Goal: Transaction & Acquisition: Book appointment/travel/reservation

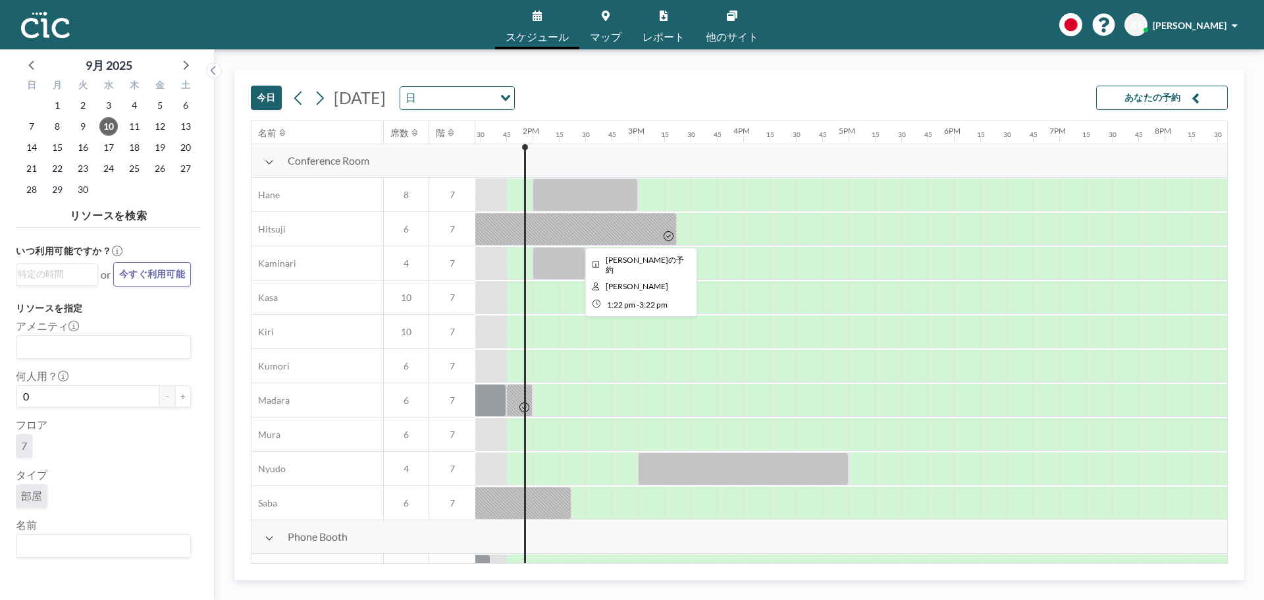
scroll to position [0, 1422]
click at [268, 163] on icon at bounding box center [269, 162] width 9 height 11
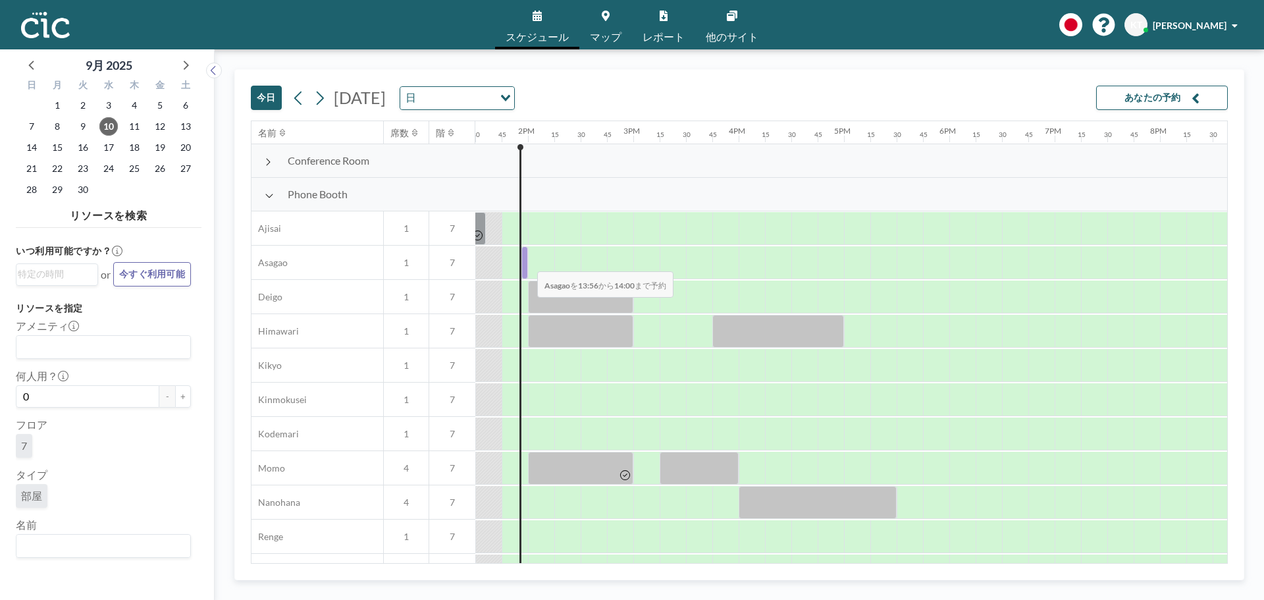
click at [527, 262] on div at bounding box center [524, 262] width 7 height 33
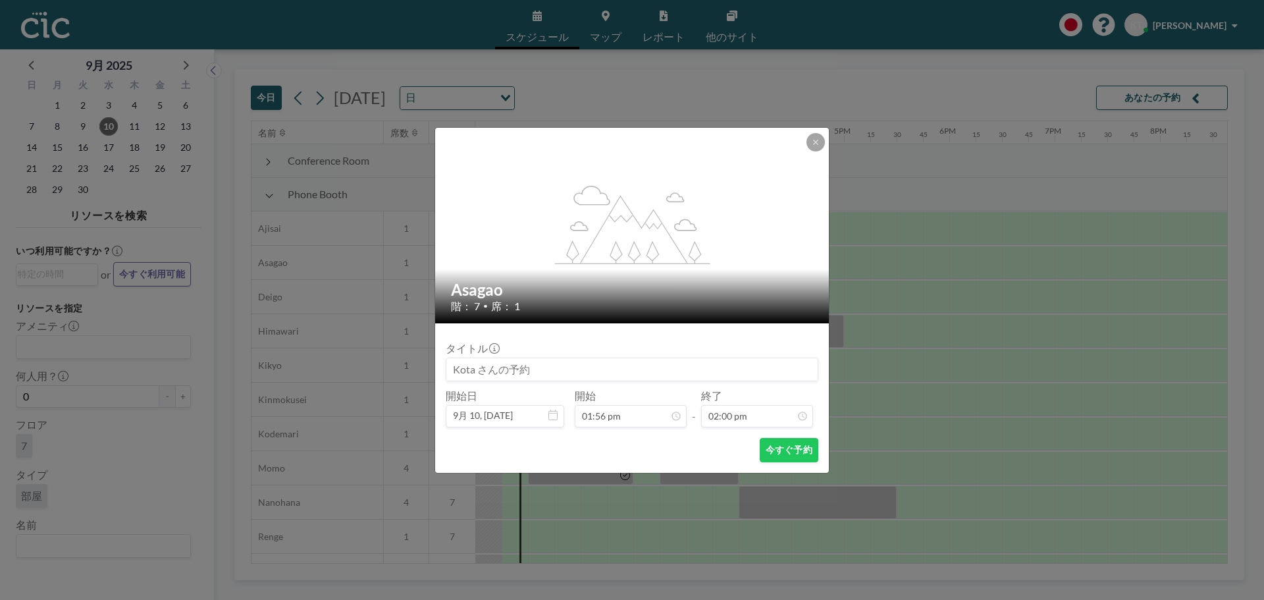
click at [527, 262] on div "flex-grow: 1.2;" at bounding box center [632, 226] width 395 height 196
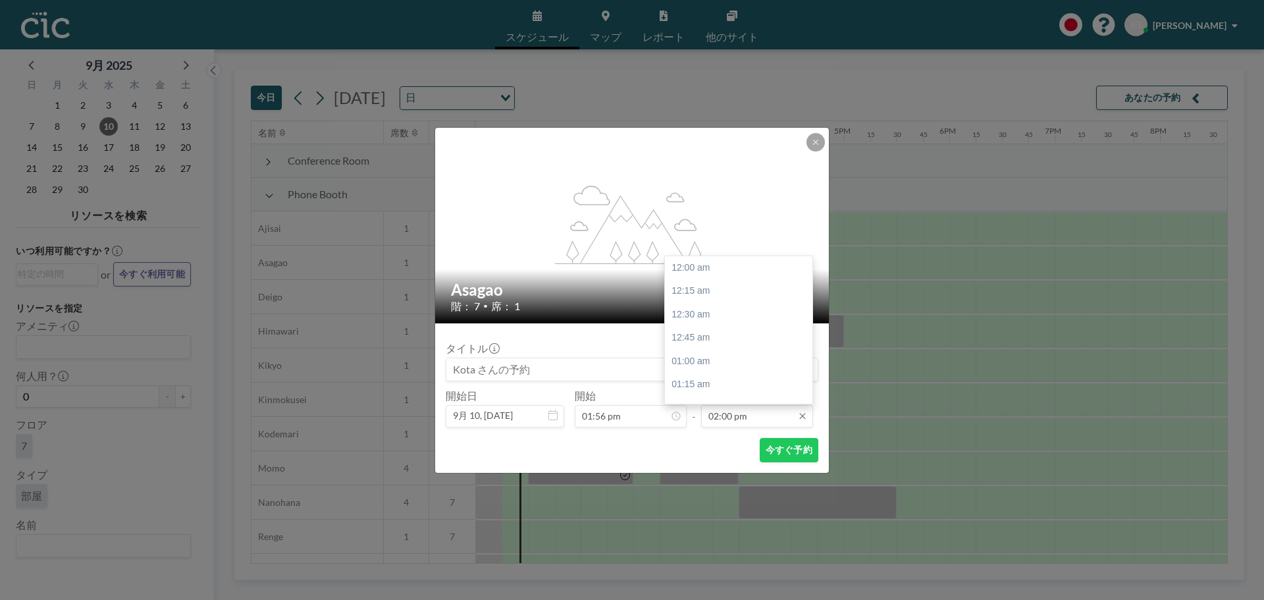
scroll to position [1312, 0]
click at [720, 377] on div "03:15 pm" at bounding box center [742, 385] width 154 height 24
type input "03:15 pm"
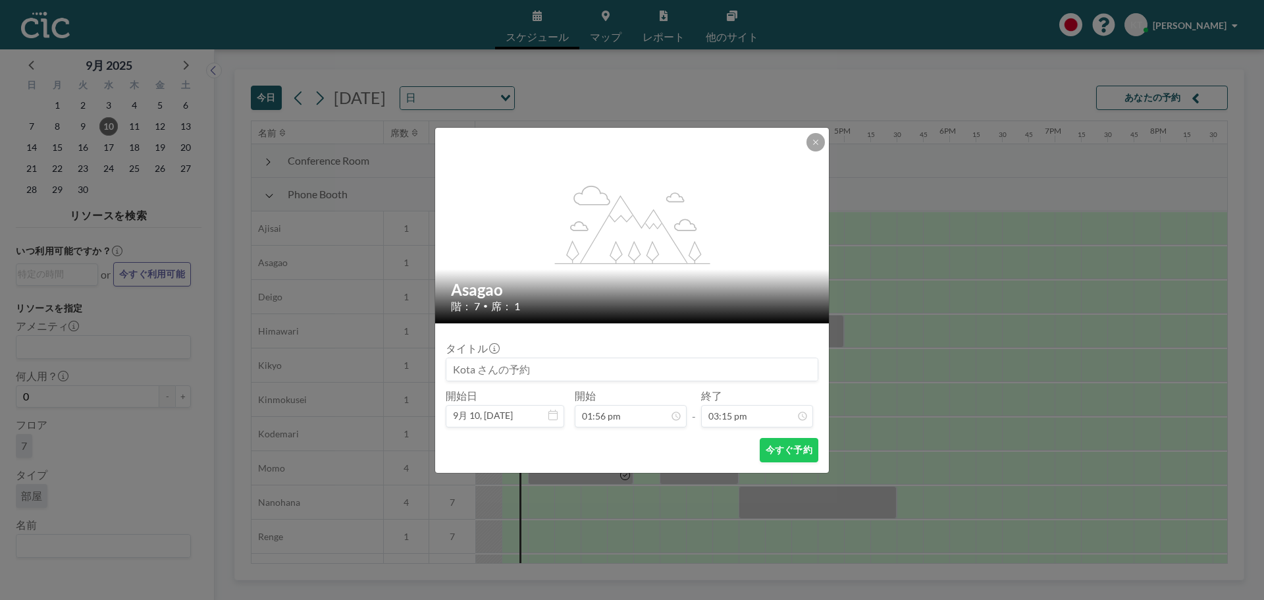
click at [498, 368] on input at bounding box center [631, 369] width 371 height 22
type input "XPS高橋"
click at [766, 450] on button "今すぐ予約" at bounding box center [789, 450] width 59 height 24
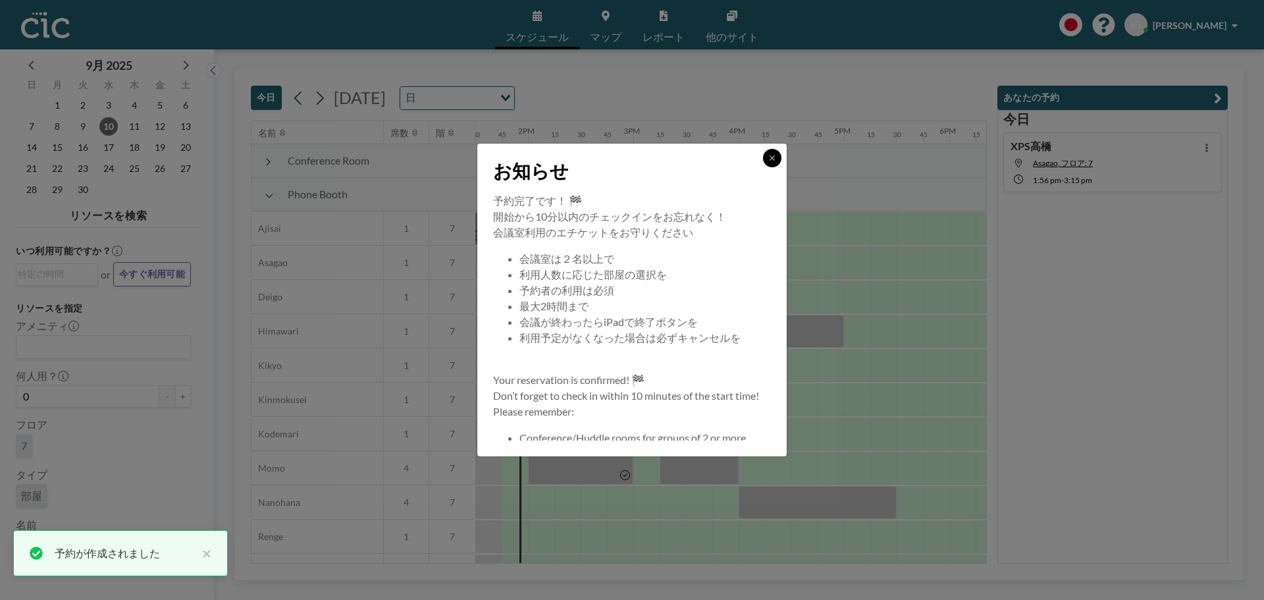
click at [777, 161] on button at bounding box center [772, 158] width 18 height 18
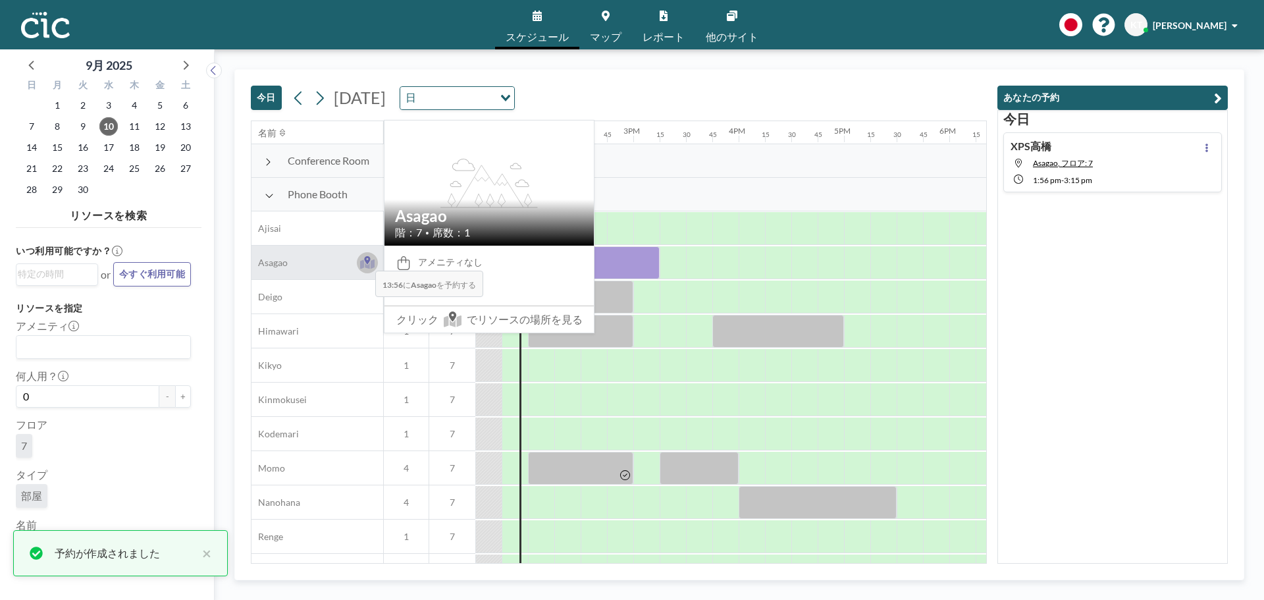
click at [365, 261] on icon at bounding box center [367, 262] width 15 height 13
